Goal: Task Accomplishment & Management: Use online tool/utility

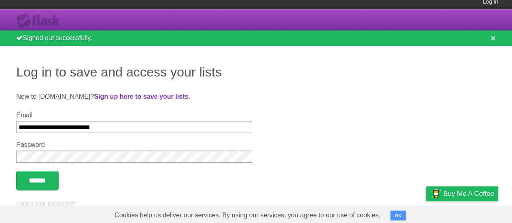
scroll to position [6, 0]
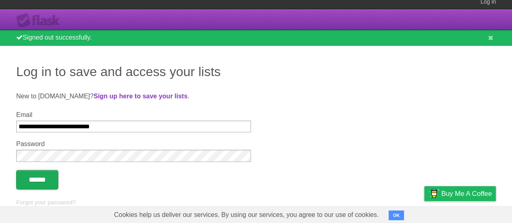
click at [36, 183] on input "******" at bounding box center [37, 179] width 42 height 19
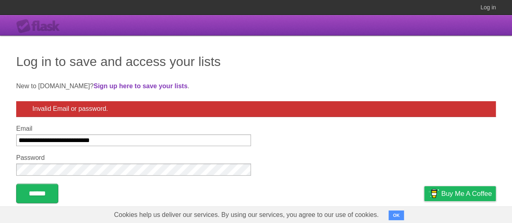
click at [16, 184] on input "******" at bounding box center [37, 193] width 42 height 19
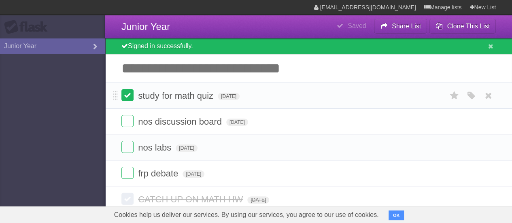
click at [133, 98] on label at bounding box center [127, 95] width 12 height 12
